Goal: Check status

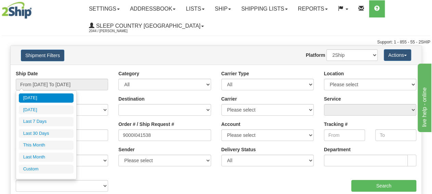
click at [62, 135] on li "Last 30 Days" at bounding box center [46, 133] width 55 height 9
type input "From [DATE] To [DATE]"
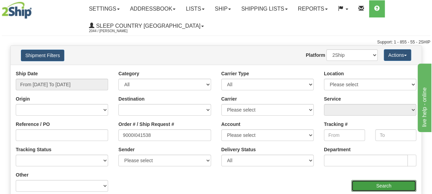
click at [391, 188] on input "Search" at bounding box center [383, 186] width 65 height 12
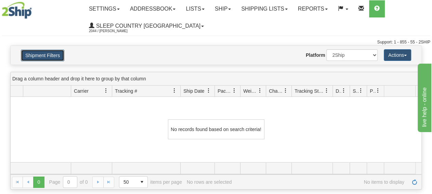
click at [42, 57] on button "Shipment Filters" at bounding box center [42, 56] width 43 height 12
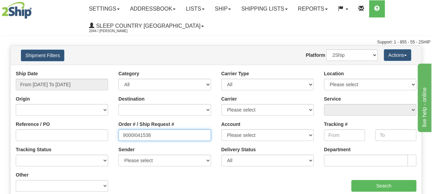
click at [164, 137] on input "9000I041538" at bounding box center [164, 135] width 92 height 12
click at [121, 133] on input "9000I041538" at bounding box center [164, 135] width 92 height 12
click at [65, 78] on div "Ship Date From [DATE] To [DATE]" at bounding box center [62, 80] width 92 height 20
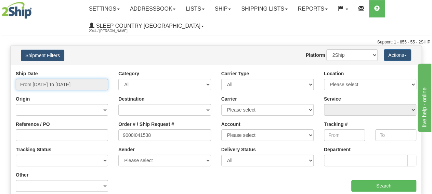
click at [66, 80] on input "From [DATE] To [DATE]" at bounding box center [62, 85] width 92 height 12
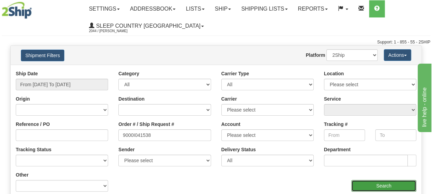
click at [363, 180] on input "Search" at bounding box center [383, 186] width 65 height 12
